Goal: Find specific page/section: Find specific page/section

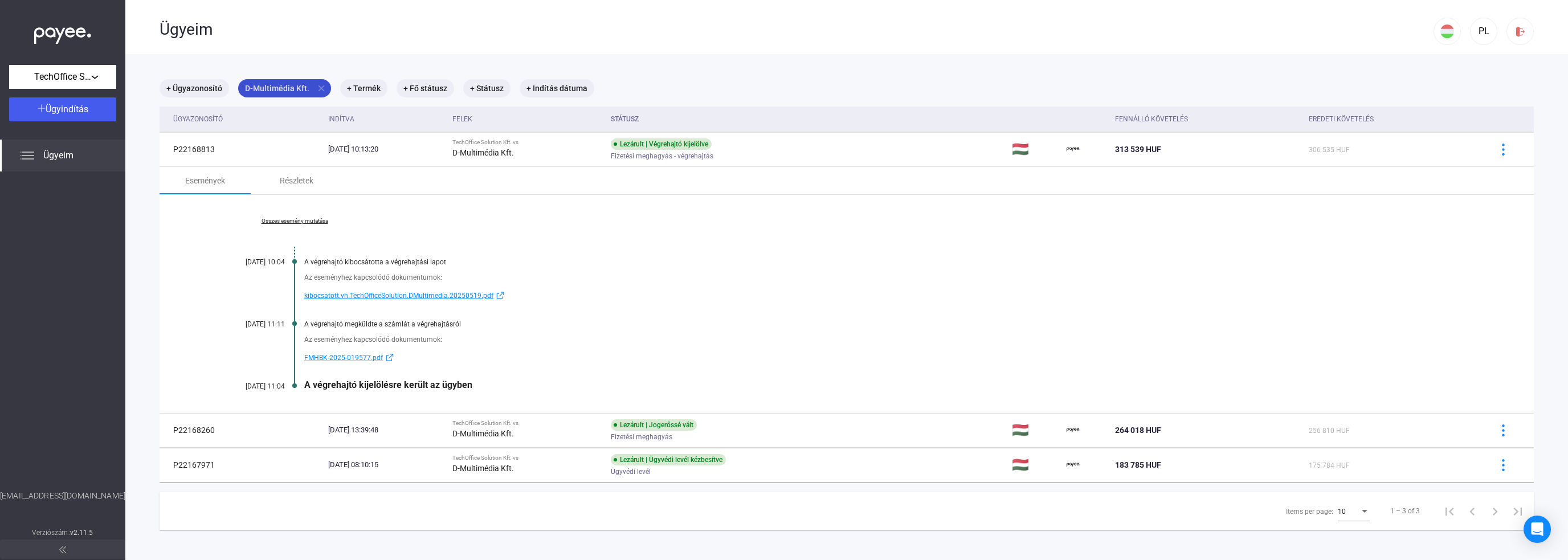
scroll to position [54, 0]
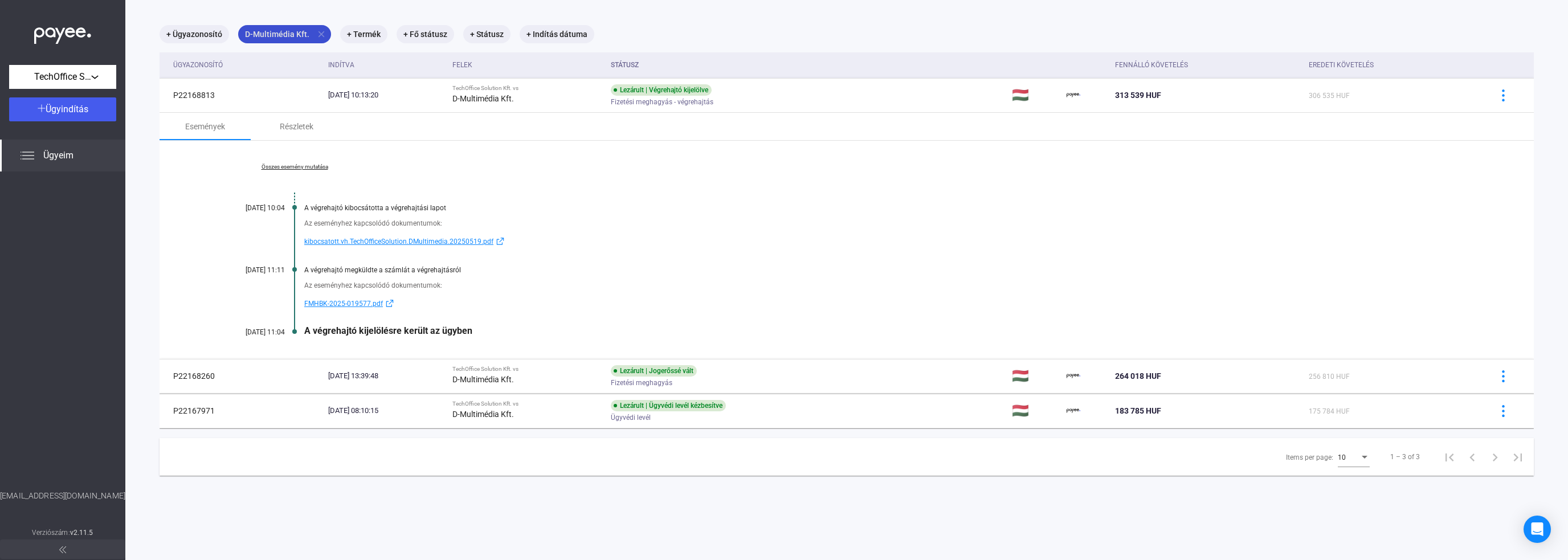
click at [317, 32] on mat-icon "close" at bounding box center [322, 34] width 10 height 10
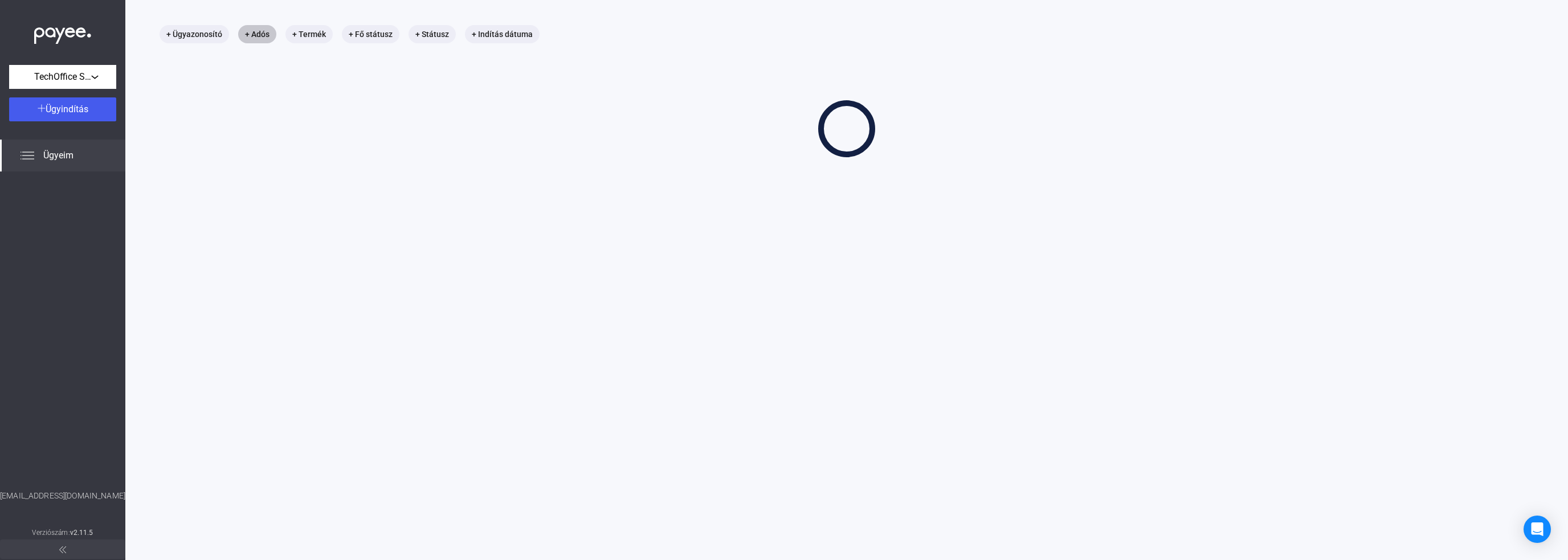
click at [260, 33] on mat-chip "+ Adós" at bounding box center [257, 34] width 38 height 18
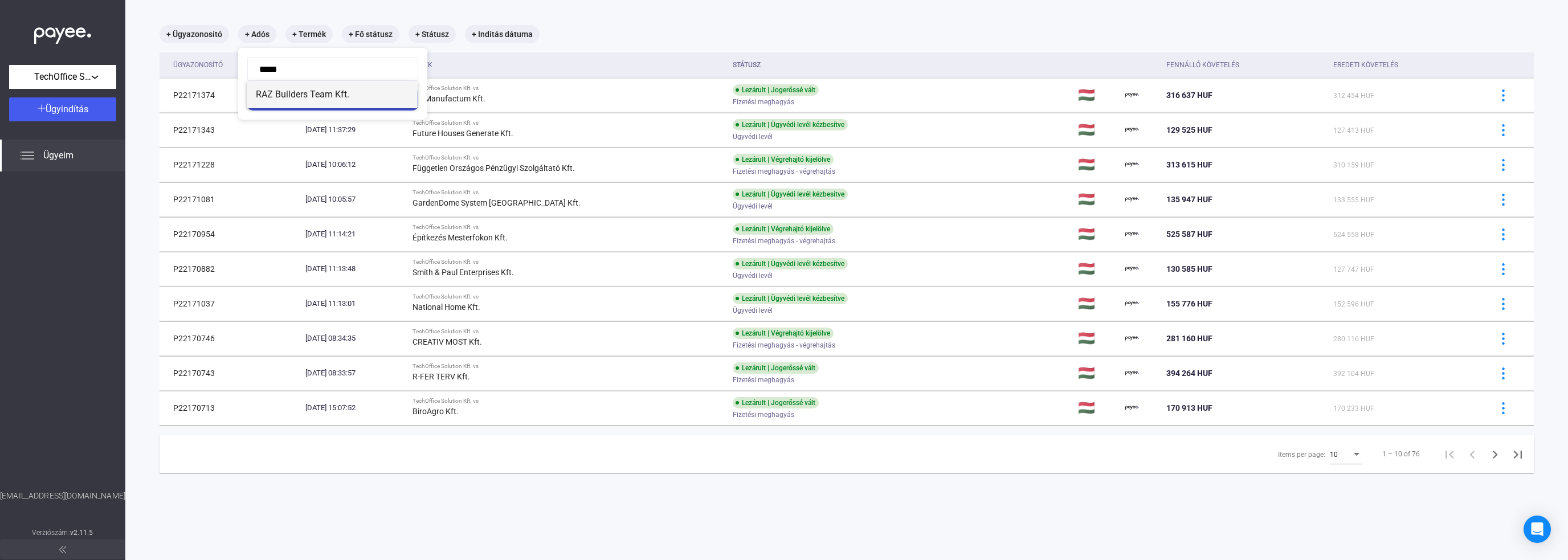
click at [317, 94] on span "RAZ Builders Team Kft." at bounding box center [332, 94] width 153 height 13
type input "**********"
click at [319, 98] on div "Szűrés" at bounding box center [332, 98] width 164 height 13
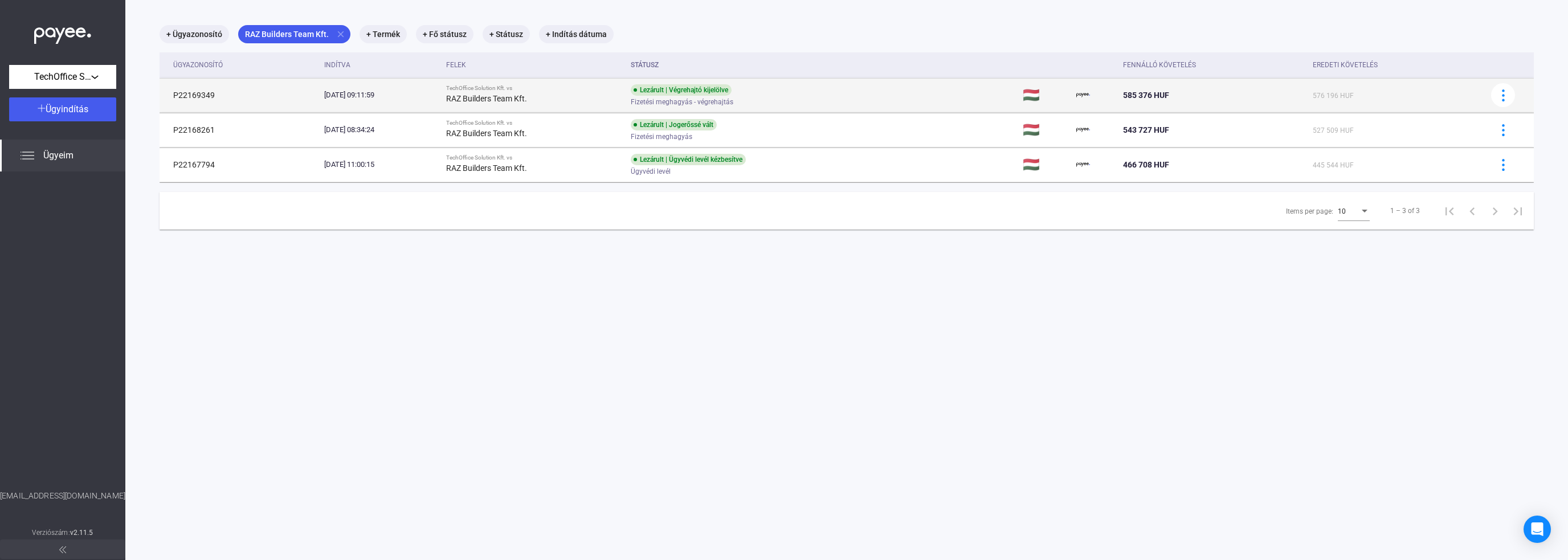
click at [409, 97] on div "[DATE] 09:11:59" at bounding box center [381, 94] width 113 height 11
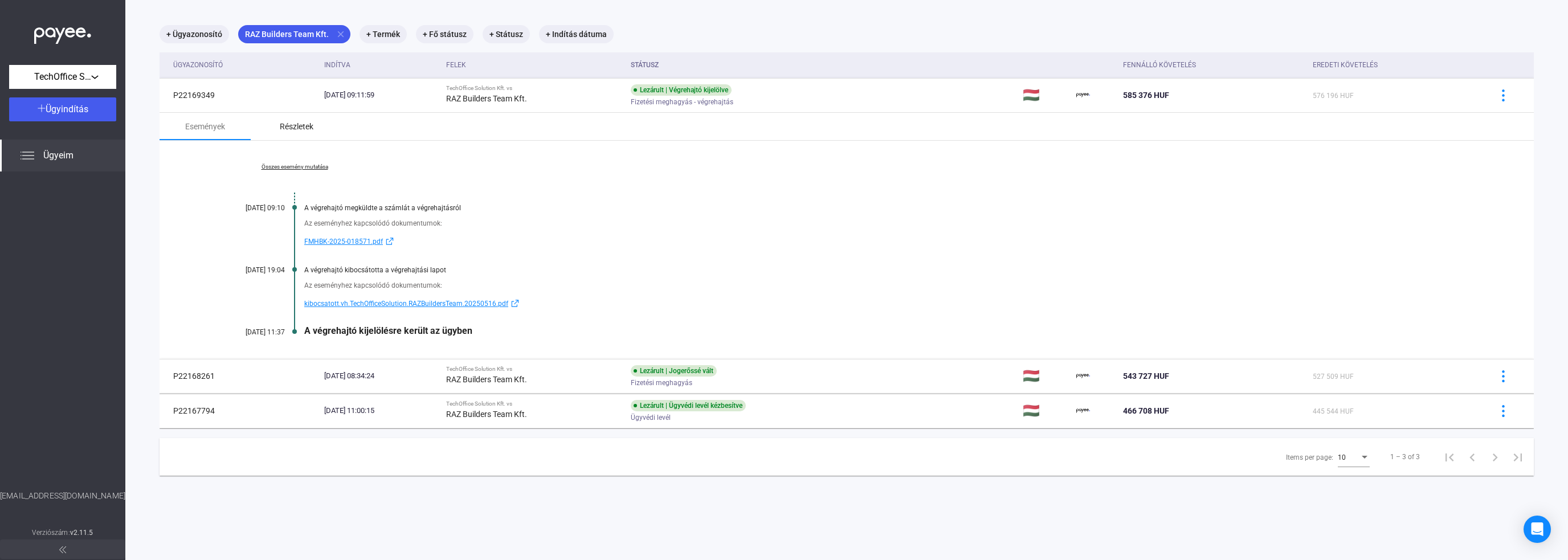
click at [295, 124] on div "Részletek" at bounding box center [296, 127] width 34 height 13
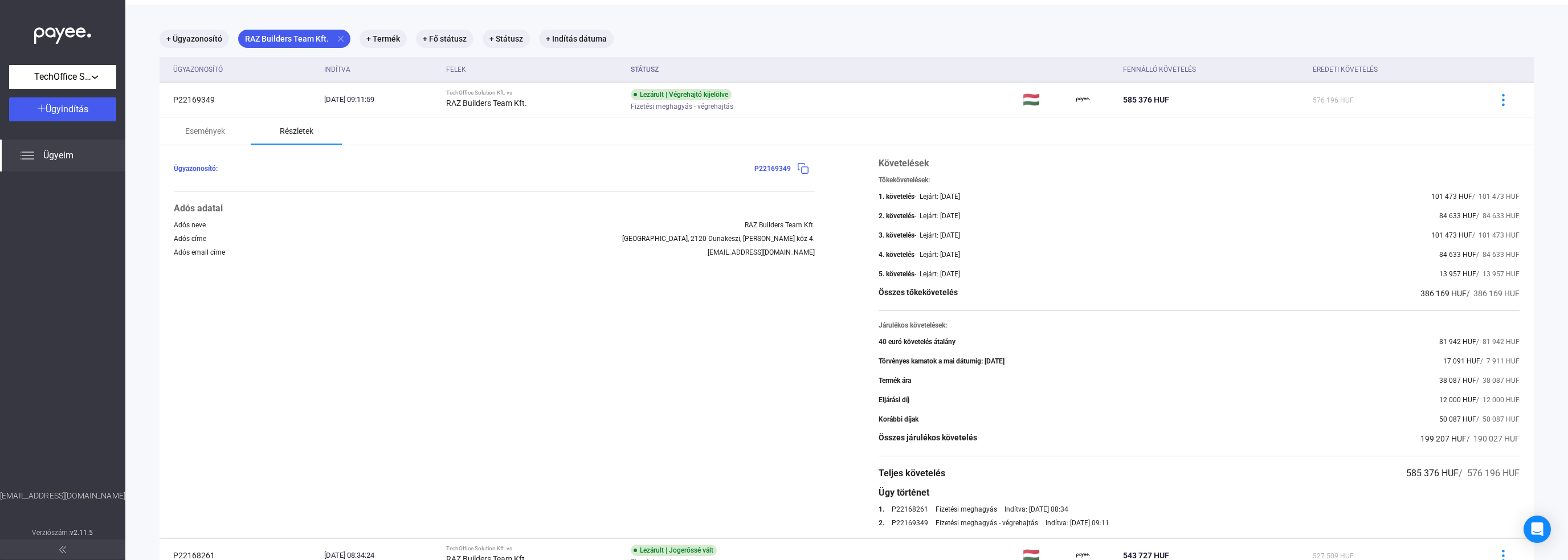
scroll to position [7, 0]
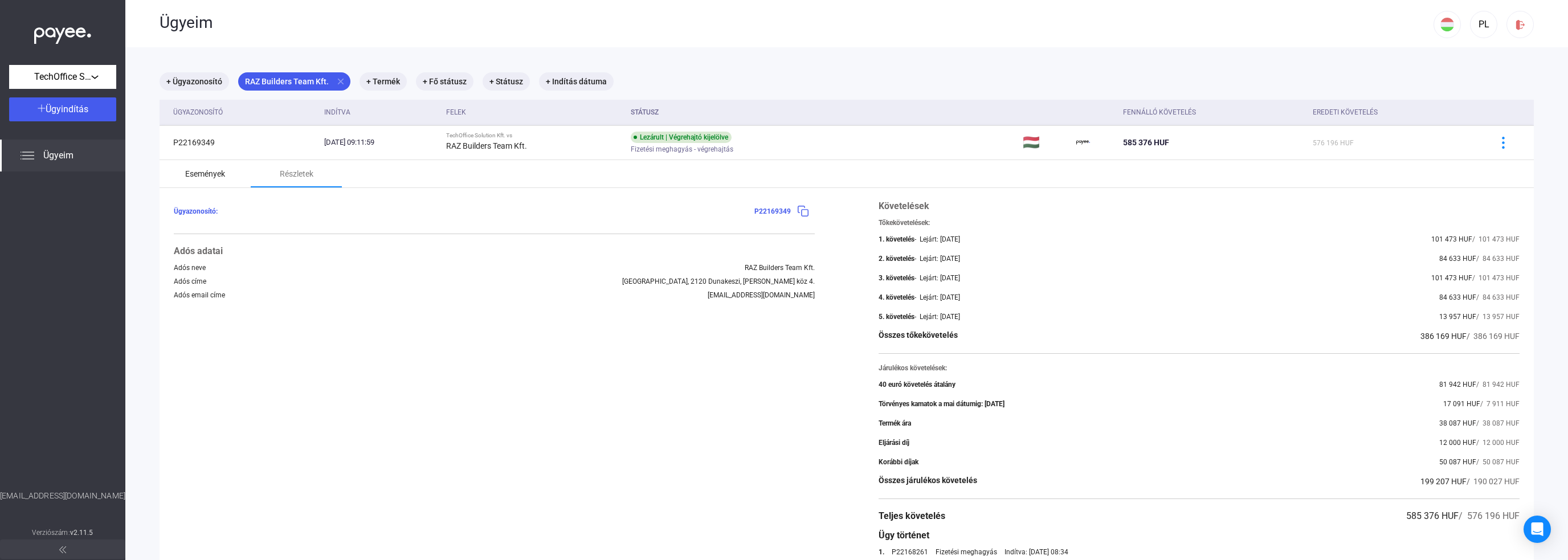
click at [193, 179] on div "Események" at bounding box center [205, 174] width 91 height 27
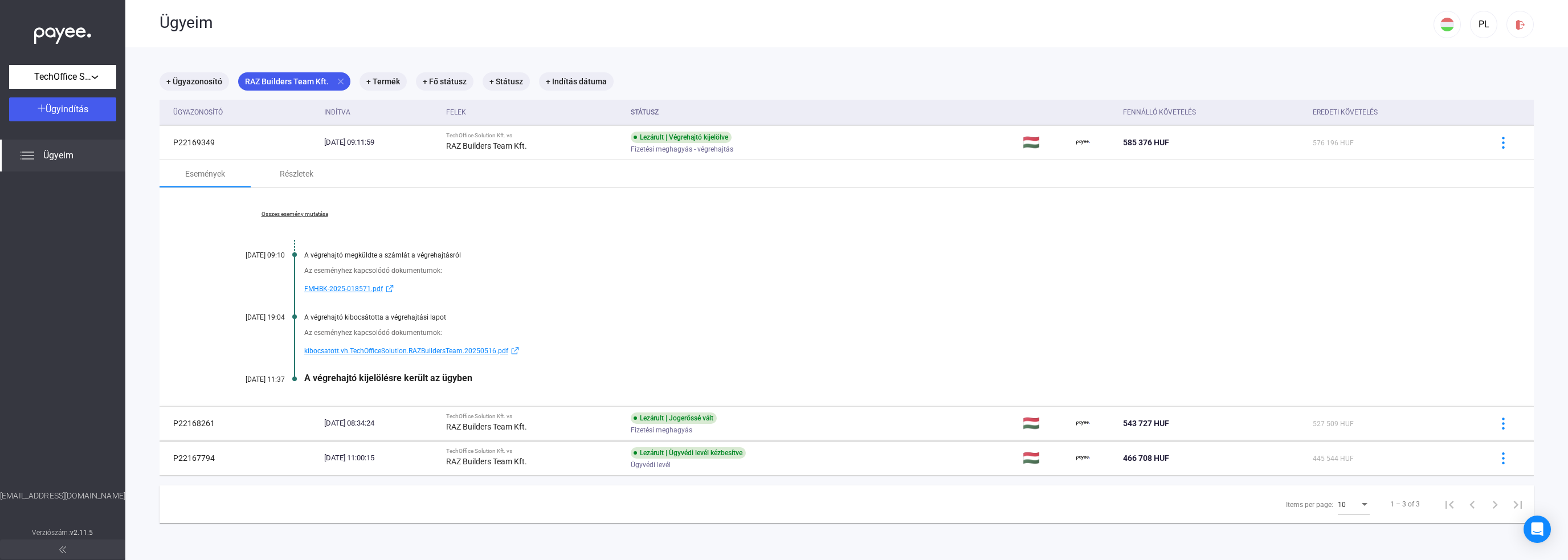
click at [352, 348] on span "kibocsatott.vh.TechOfficeSolution.RAZBuildersTeam.20250516.pdf" at bounding box center [406, 351] width 204 height 13
